Goal: Check status: Check status

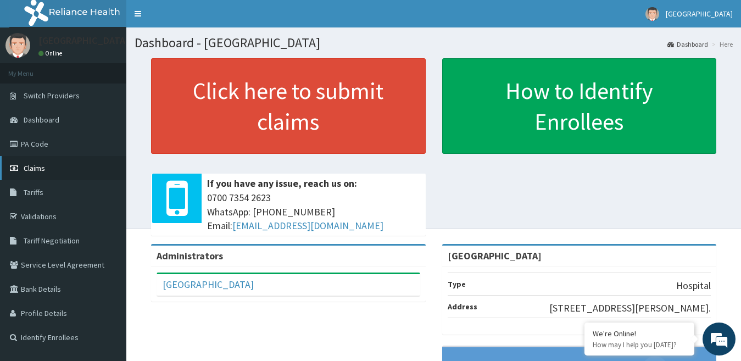
click at [53, 166] on link "Claims" at bounding box center [63, 168] width 126 height 24
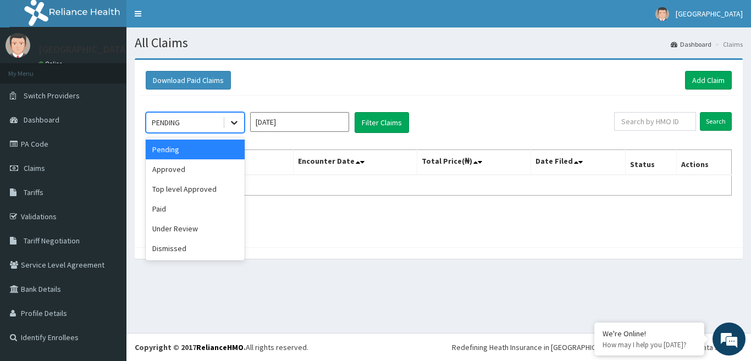
click at [242, 125] on div at bounding box center [234, 123] width 20 height 20
click at [181, 215] on div "Paid" at bounding box center [195, 209] width 99 height 20
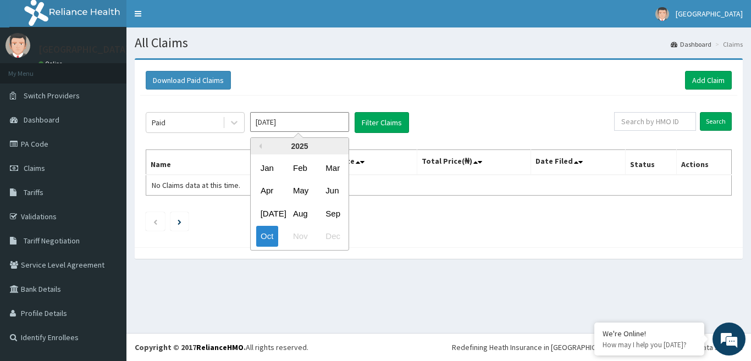
click at [343, 121] on input "[DATE]" at bounding box center [299, 122] width 99 height 20
click at [299, 169] on div "Feb" at bounding box center [299, 168] width 22 height 20
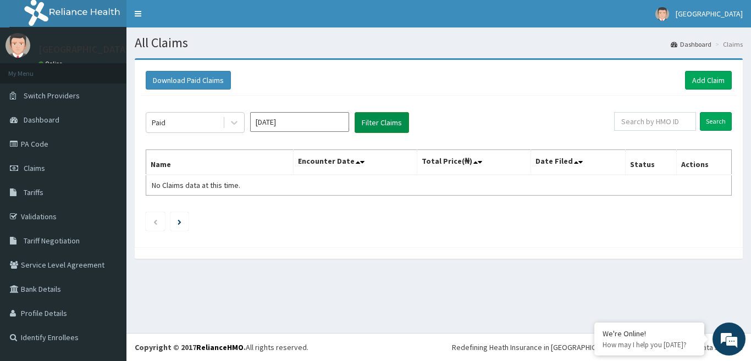
click at [369, 130] on button "Filter Claims" at bounding box center [381, 122] width 54 height 21
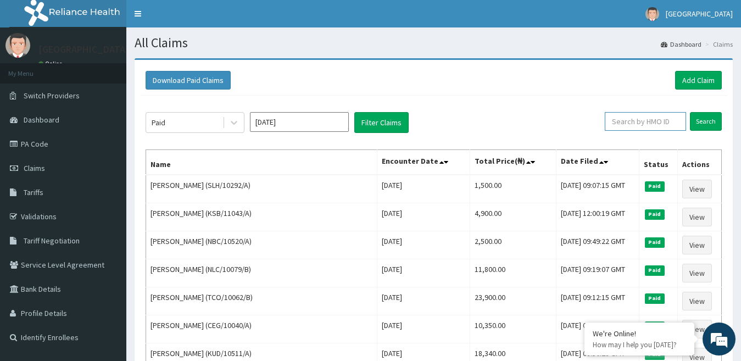
click at [645, 124] on input "text" at bounding box center [645, 121] width 81 height 19
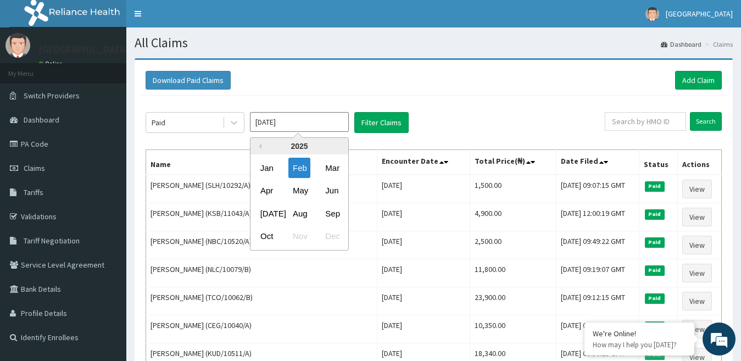
click at [285, 129] on input "[DATE]" at bounding box center [299, 122] width 99 height 20
click at [264, 193] on div "Apr" at bounding box center [267, 191] width 22 height 20
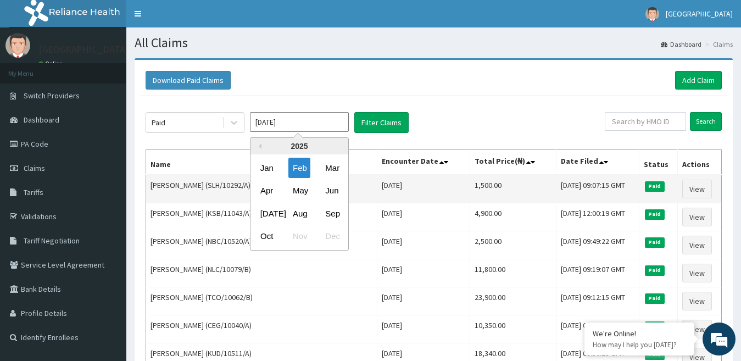
type input "[DATE]"
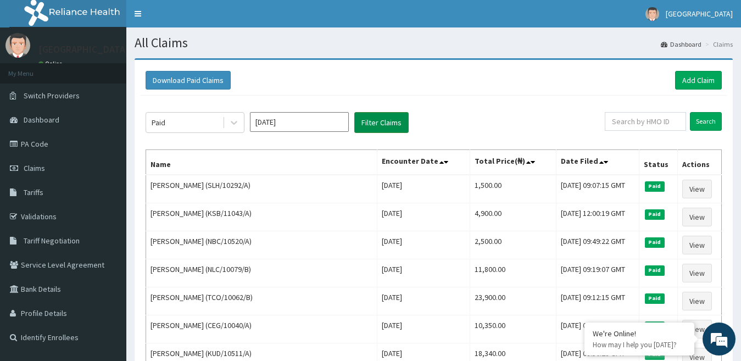
click at [391, 133] on button "Filter Claims" at bounding box center [381, 122] width 54 height 21
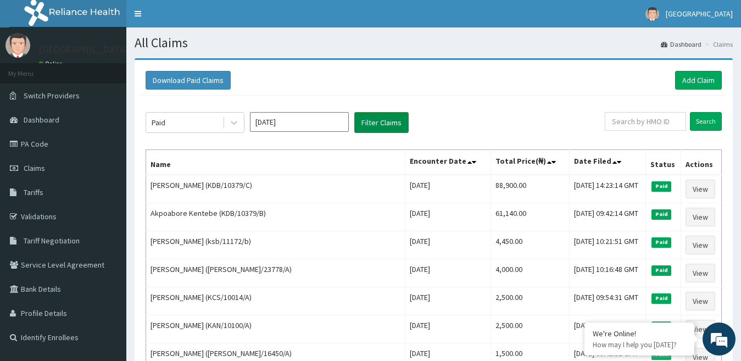
click at [391, 121] on button "Filter Claims" at bounding box center [381, 122] width 54 height 21
click at [620, 118] on input "text" at bounding box center [645, 121] width 81 height 19
paste input "XCR/10023/B"
type input "XCR/10023/B"
click at [697, 121] on input "Search" at bounding box center [706, 121] width 32 height 19
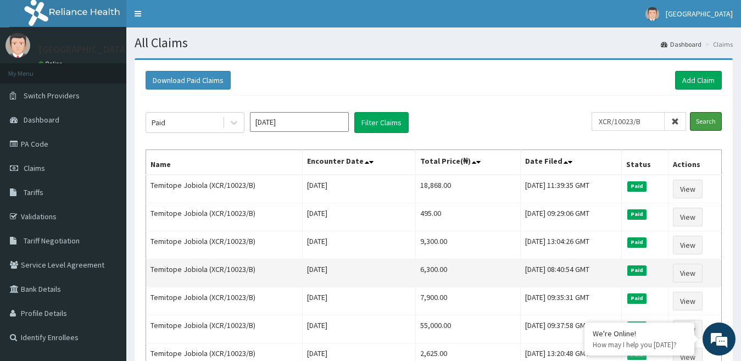
scroll to position [55, 0]
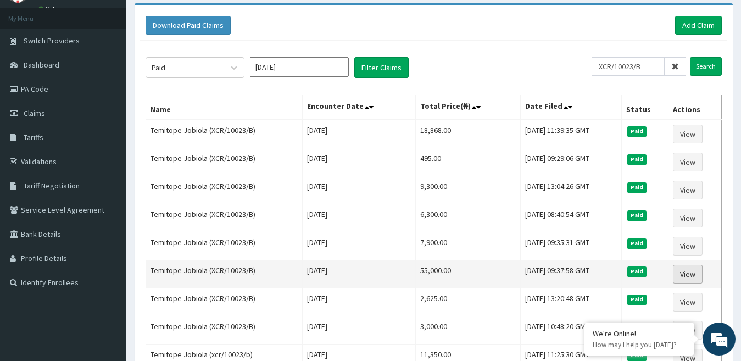
click at [697, 275] on link "View" at bounding box center [688, 274] width 30 height 19
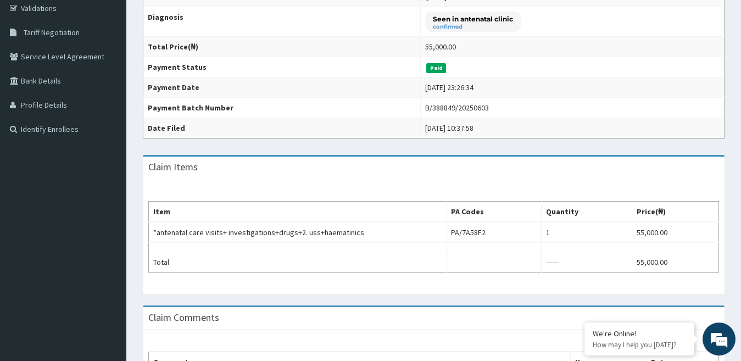
scroll to position [176, 0]
